Goal: Navigation & Orientation: Find specific page/section

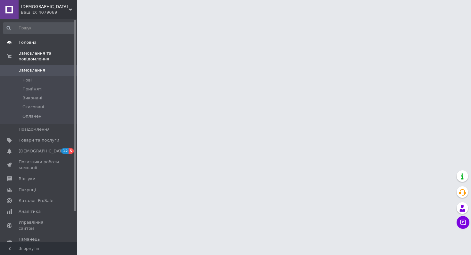
click at [37, 37] on link "Головна" at bounding box center [39, 42] width 79 height 11
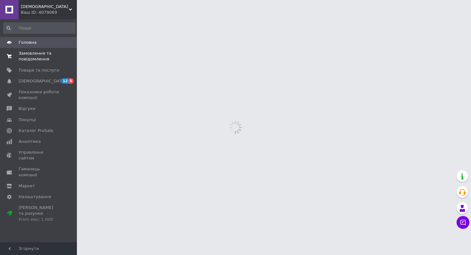
click at [47, 60] on span "Замовлення та повідомлення" at bounding box center [39, 57] width 41 height 12
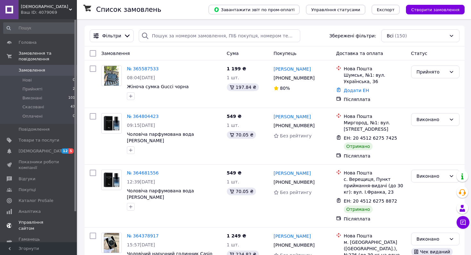
click at [28, 218] on link "Управління сайтом" at bounding box center [39, 225] width 79 height 17
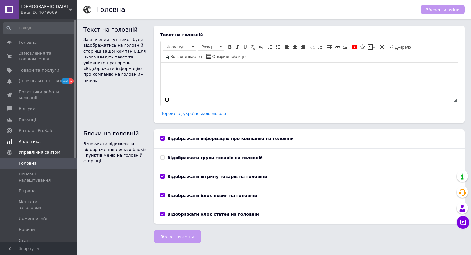
click at [40, 143] on span "Аналітика" at bounding box center [39, 142] width 41 height 6
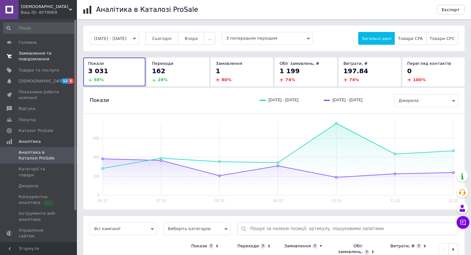
click at [55, 63] on link "Замовлення та повідомлення 0 0" at bounding box center [39, 56] width 79 height 17
